Goal: Task Accomplishment & Management: Use online tool/utility

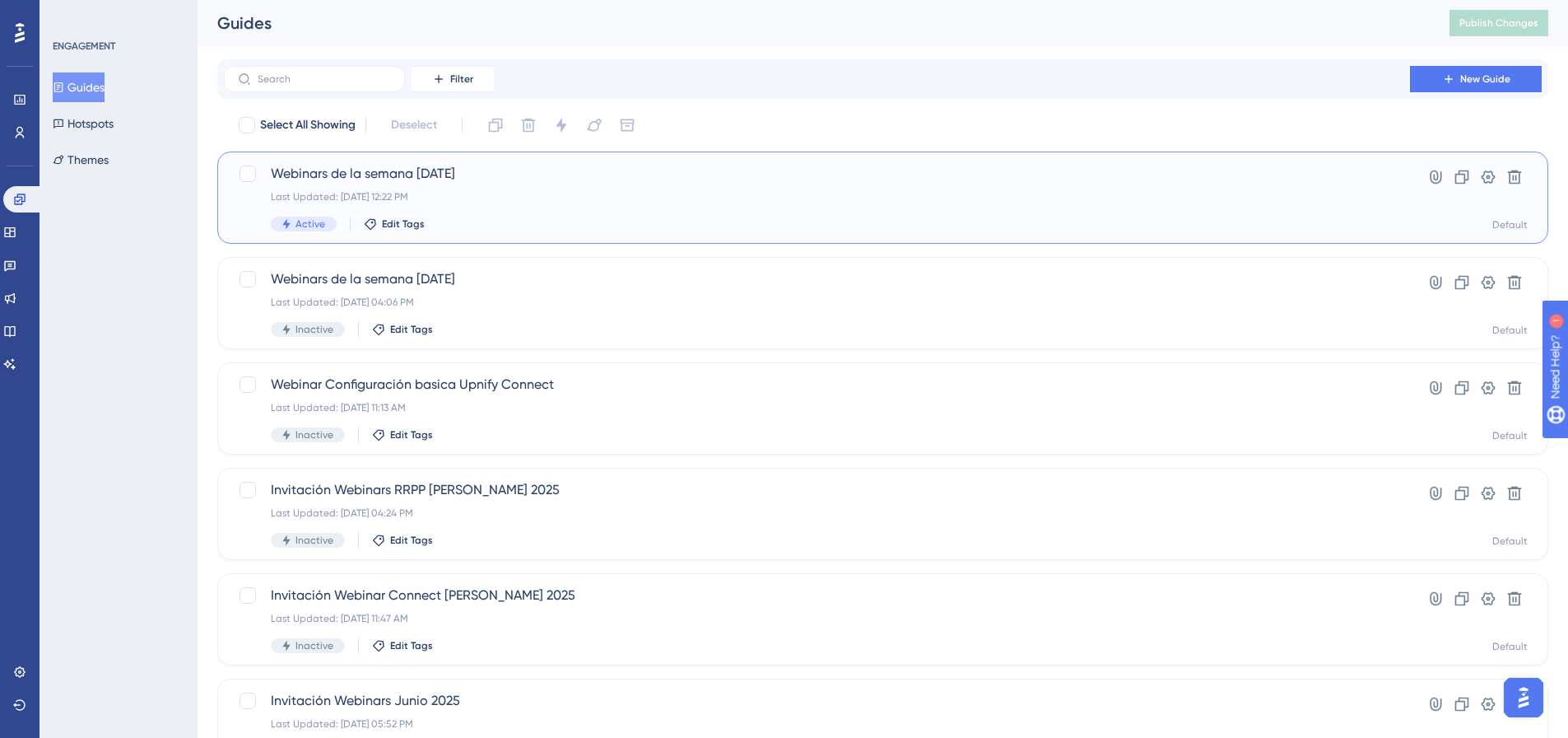
click at [475, 209] on div "Webinars de la semana 15/08/2025 Last Updated: Aug 18 2025, 12:22 PM Active Edi…" at bounding box center [817, 197] width 1093 height 67
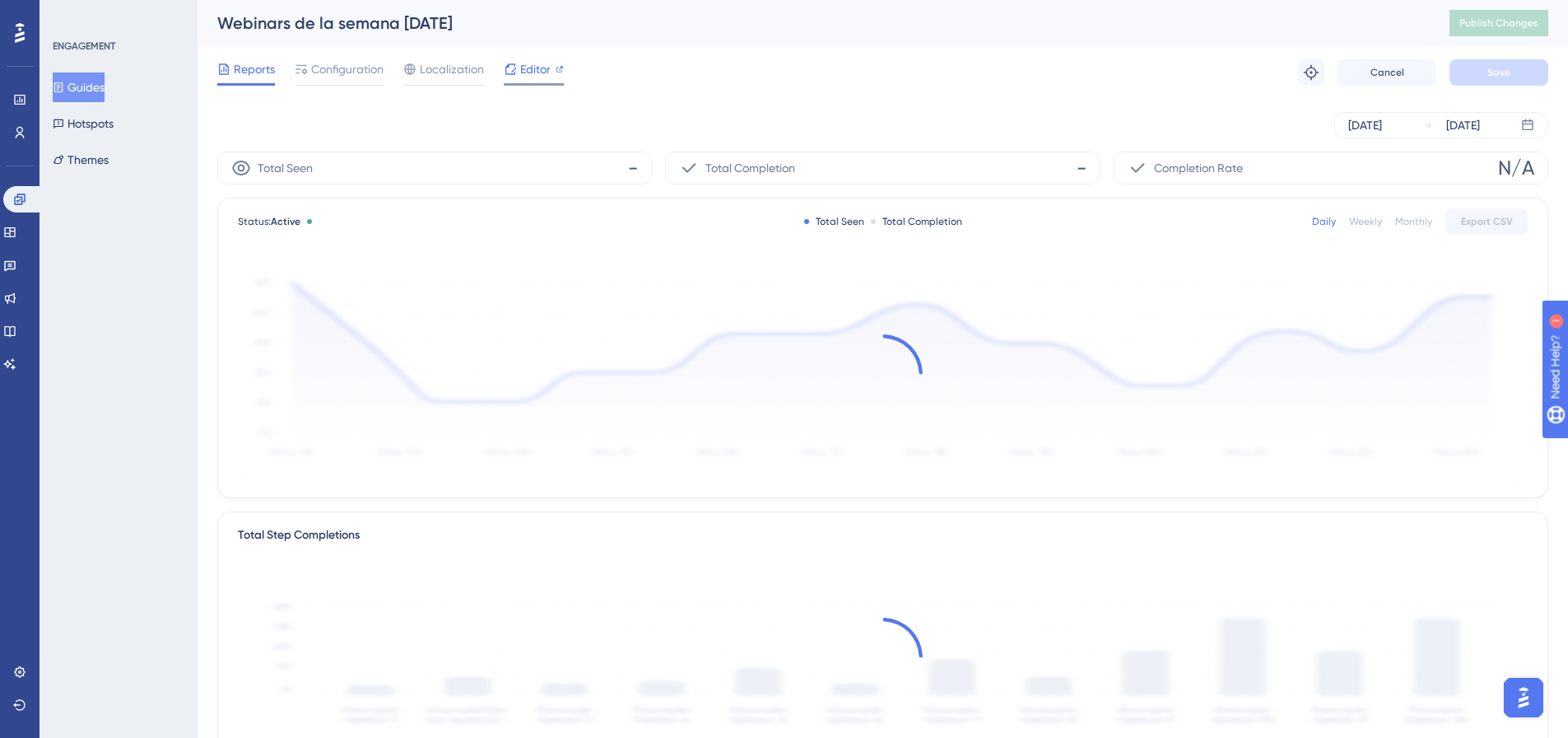
click at [548, 68] on span "Editor" at bounding box center [536, 69] width 31 height 20
click at [337, 76] on span "Configuration" at bounding box center [347, 69] width 72 height 20
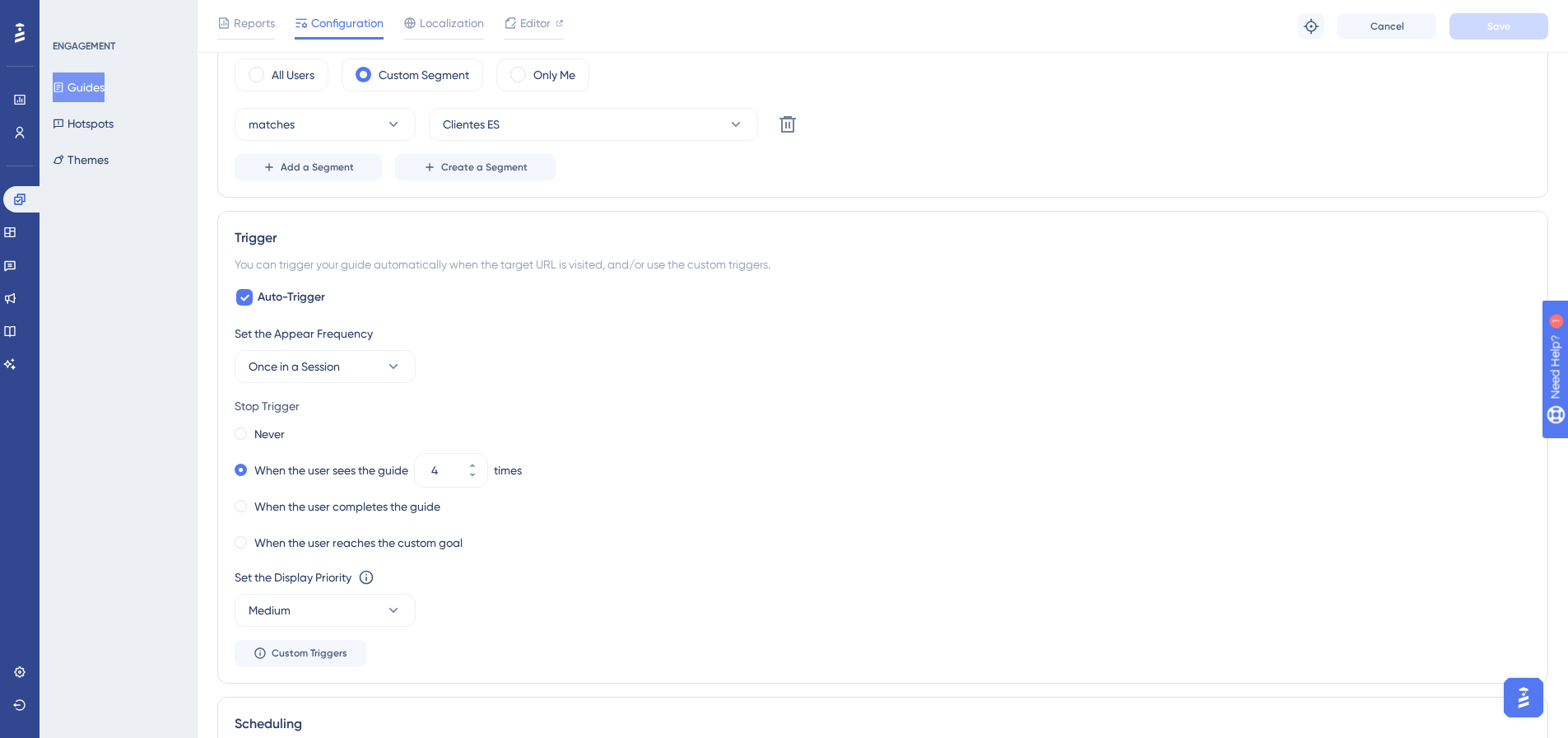
scroll to position [659, 0]
click at [477, 458] on button "4" at bounding box center [473, 460] width 30 height 17
type input "5"
click at [1252, 21] on button "Save" at bounding box center [1500, 26] width 99 height 27
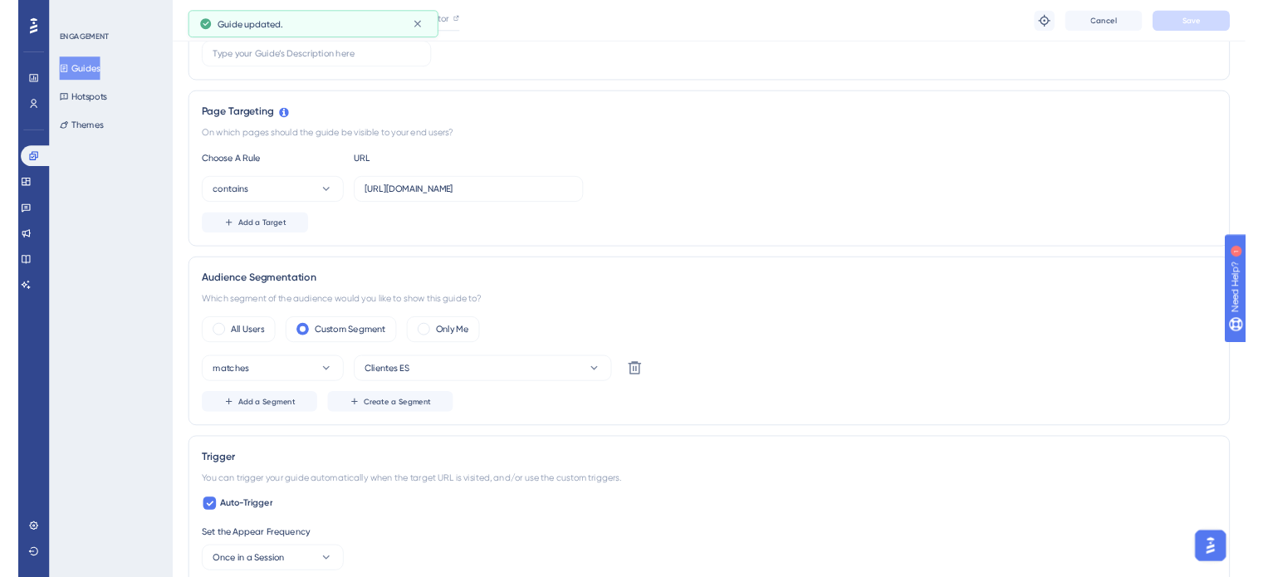
scroll to position [0, 0]
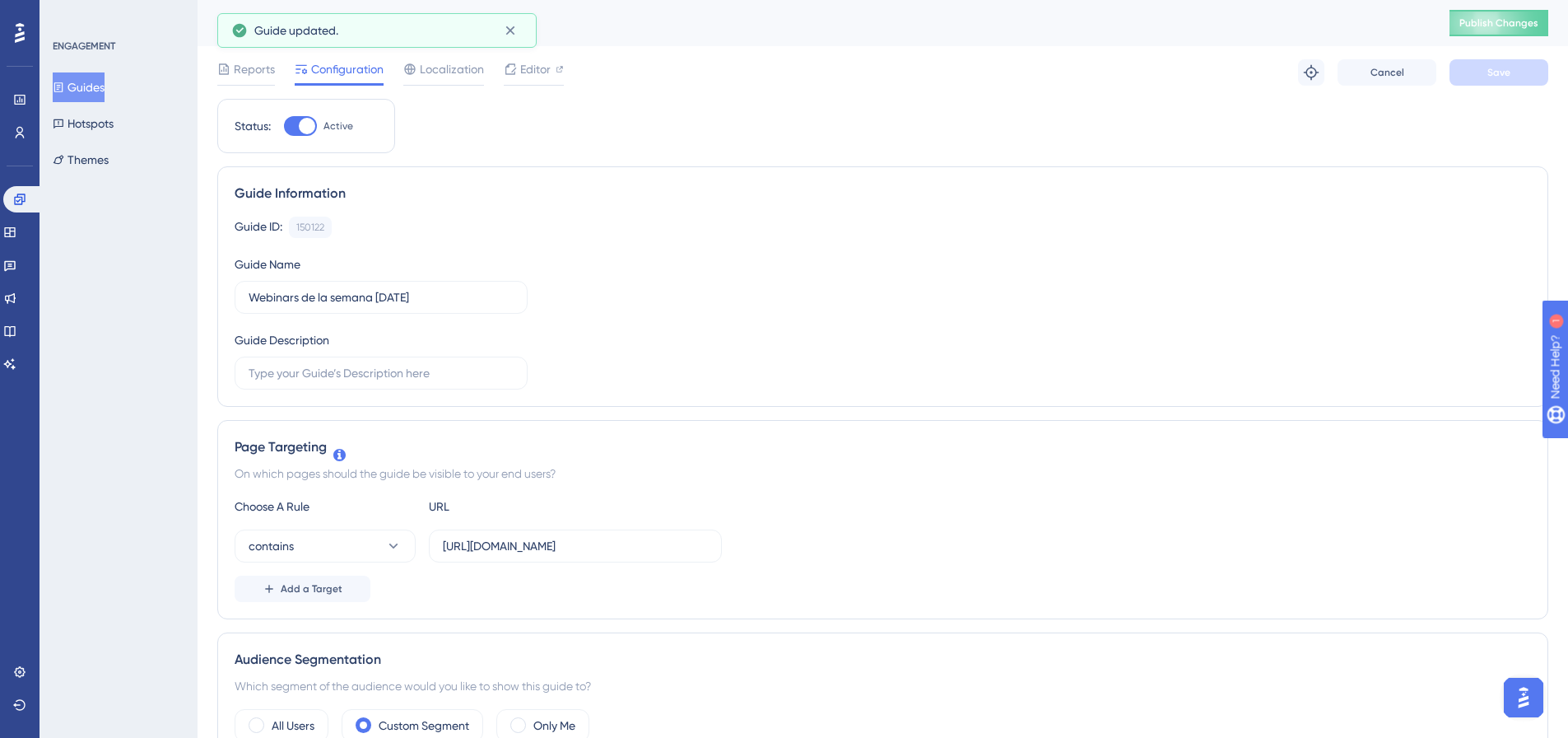
click at [1252, 15] on div "Webinars de la semana 15/08/2025 Publish Changes" at bounding box center [883, 23] width 1371 height 46
click at [1252, 15] on button "Publish Changes" at bounding box center [1500, 23] width 99 height 27
click at [27, 86] on div "Performance" at bounding box center [19, 99] width 13 height 27
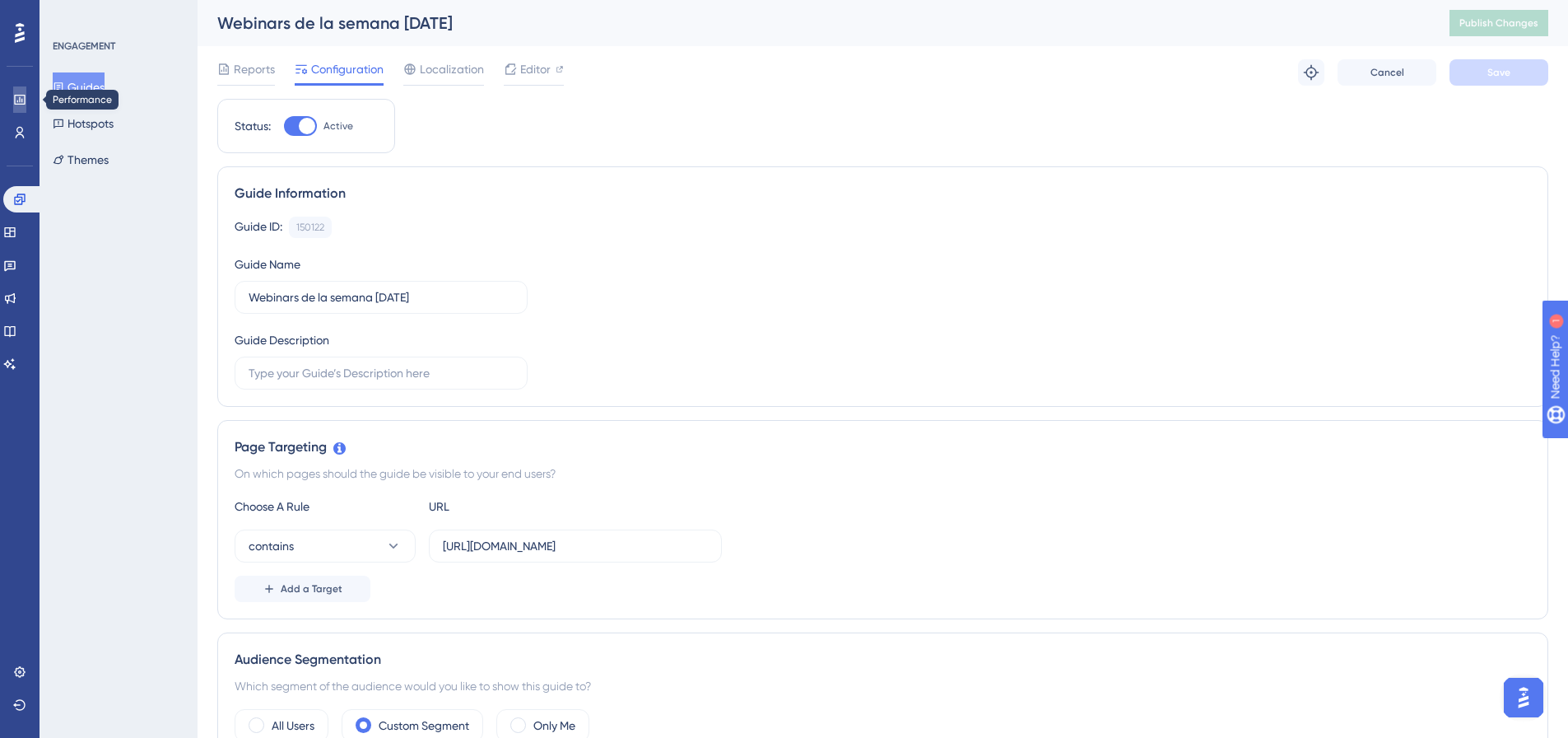
click at [27, 94] on link at bounding box center [19, 99] width 13 height 27
